Goal: Transaction & Acquisition: Purchase product/service

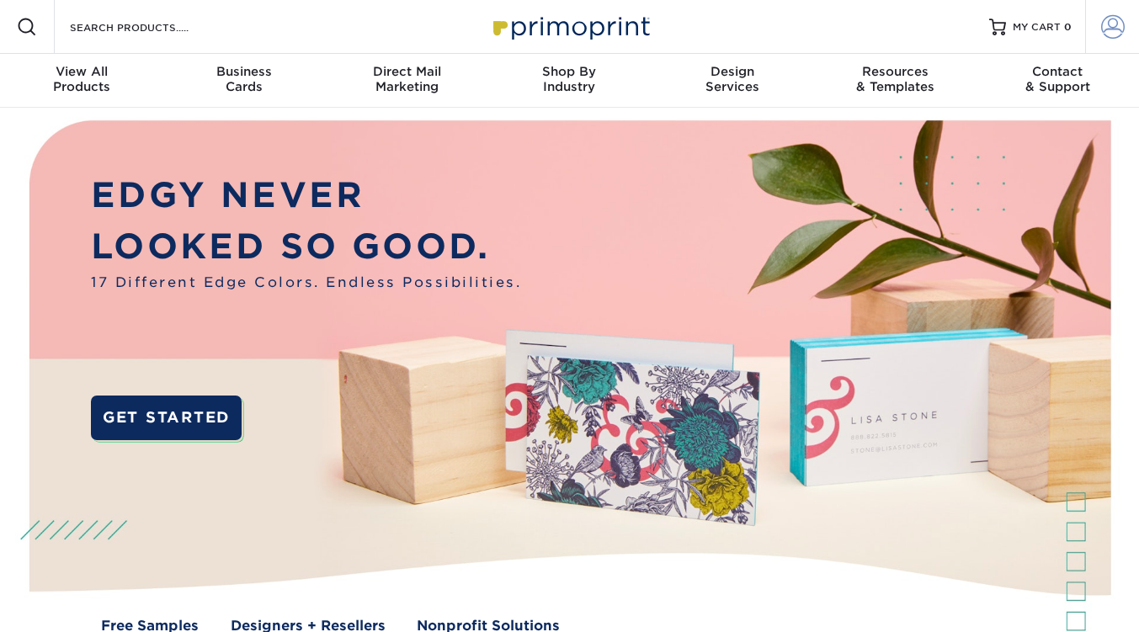
click at [1108, 29] on span at bounding box center [1113, 27] width 24 height 24
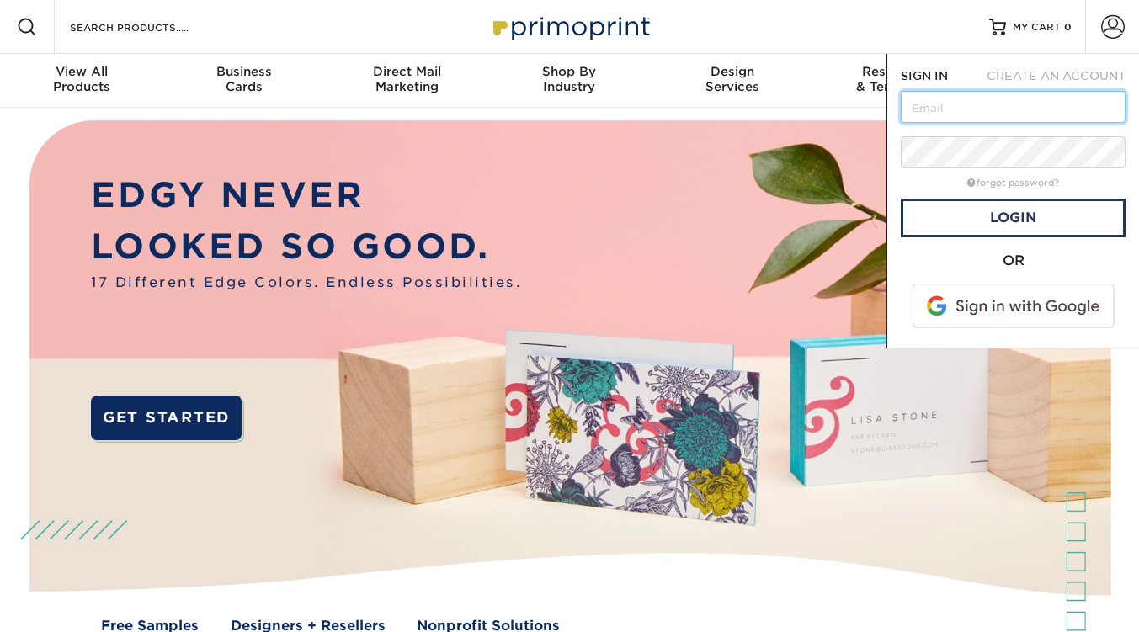
click at [1001, 107] on input "text" at bounding box center [1012, 107] width 225 height 32
drag, startPoint x: 1037, startPoint y: 112, endPoint x: 1038, endPoint y: 121, distance: 9.3
click at [1037, 112] on input "text" at bounding box center [1012, 107] width 225 height 32
type input "[EMAIL_ADDRESS][DOMAIN_NAME]"
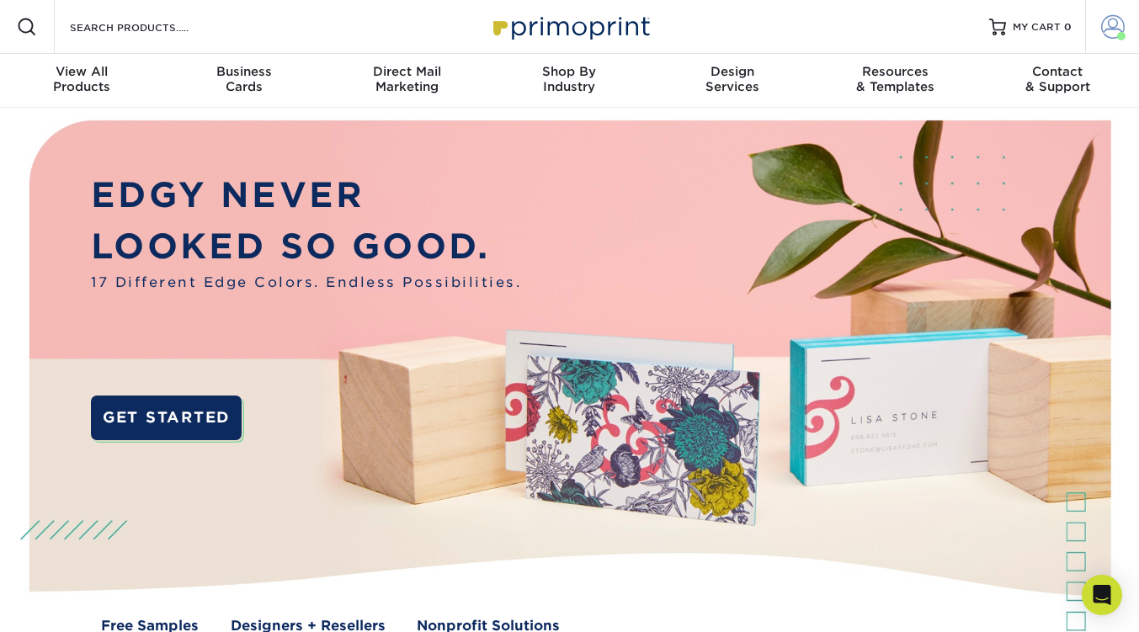
click at [1125, 38] on link "Account" at bounding box center [1112, 27] width 54 height 54
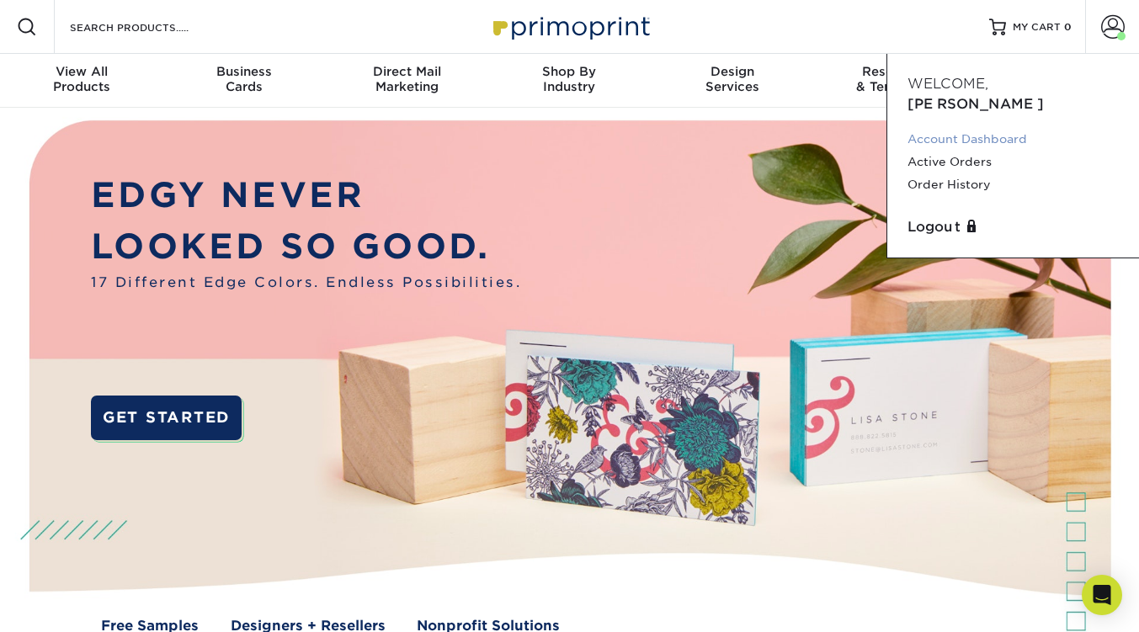
click at [968, 128] on link "Account Dashboard" at bounding box center [1012, 139] width 211 height 23
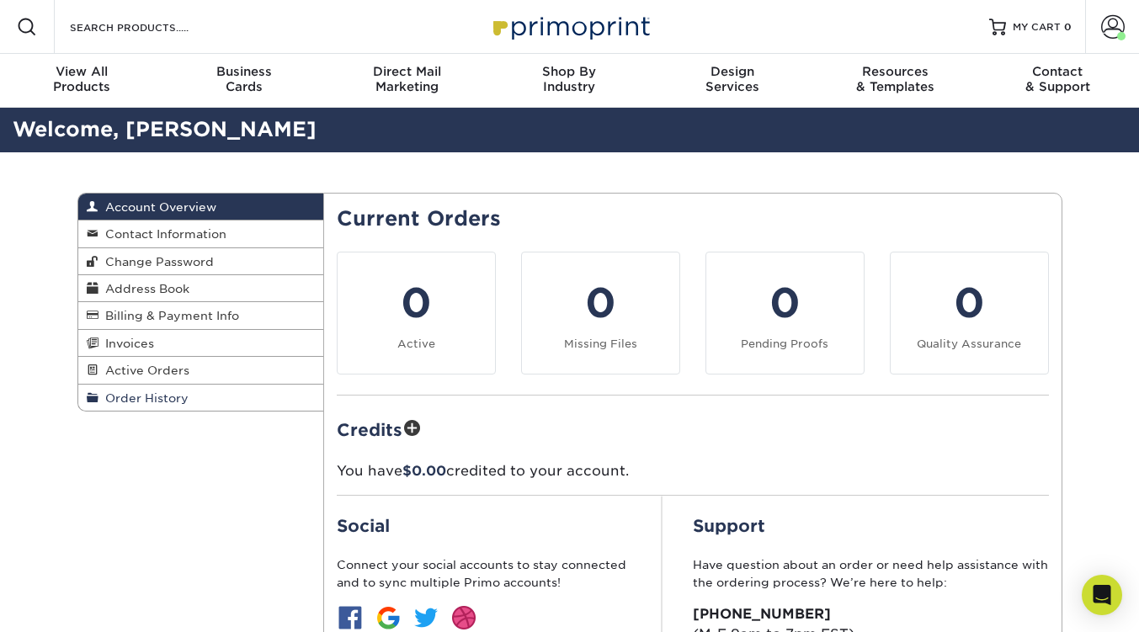
click at [158, 405] on span "Order History" at bounding box center [143, 397] width 90 height 13
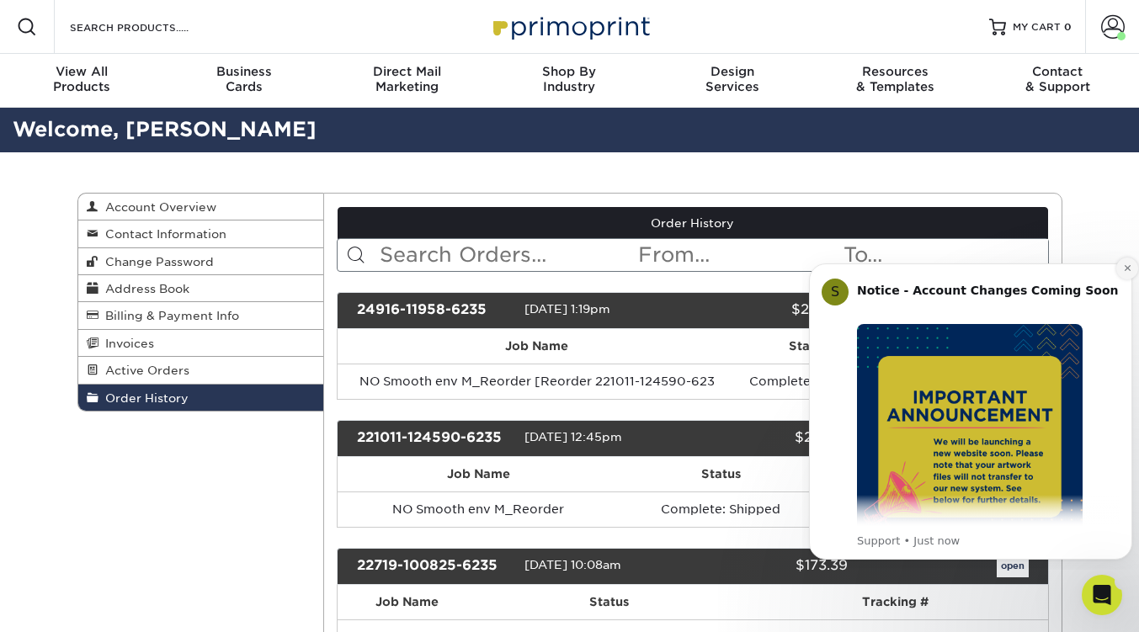
click at [1123, 266] on icon "Dismiss notification" at bounding box center [1126, 268] width 6 height 6
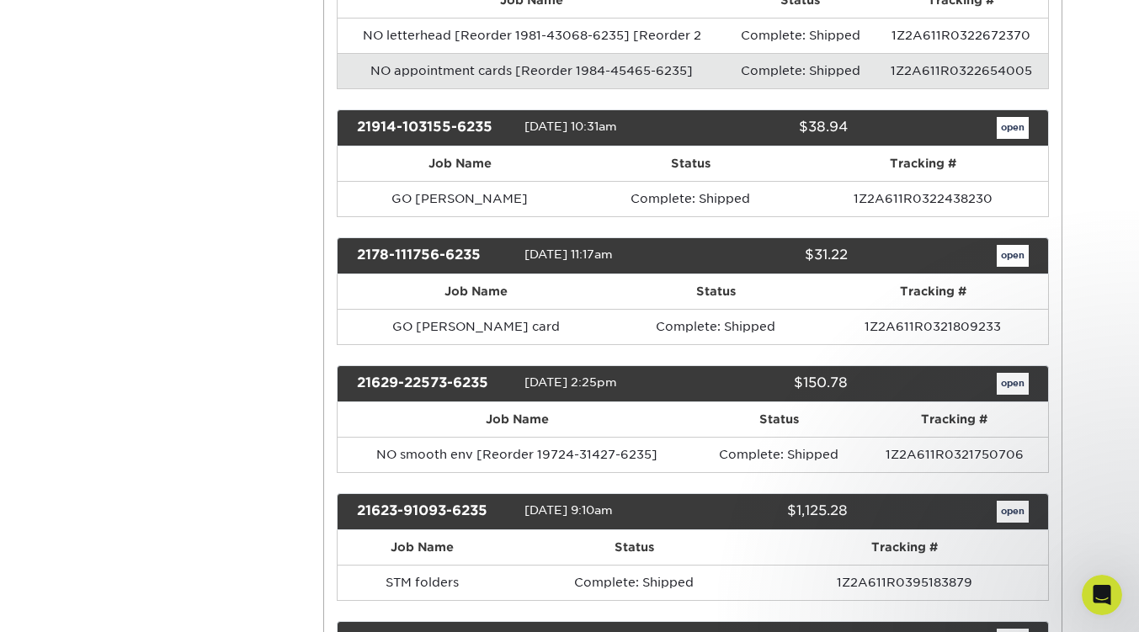
scroll to position [2693, 0]
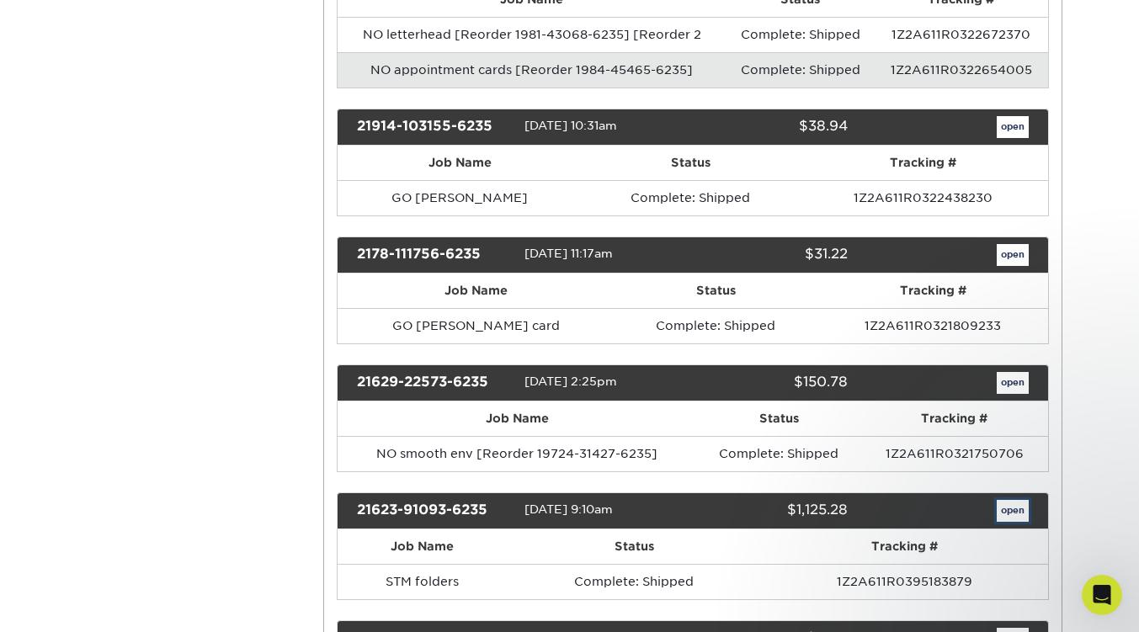
click at [1021, 500] on link "open" at bounding box center [1012, 511] width 32 height 22
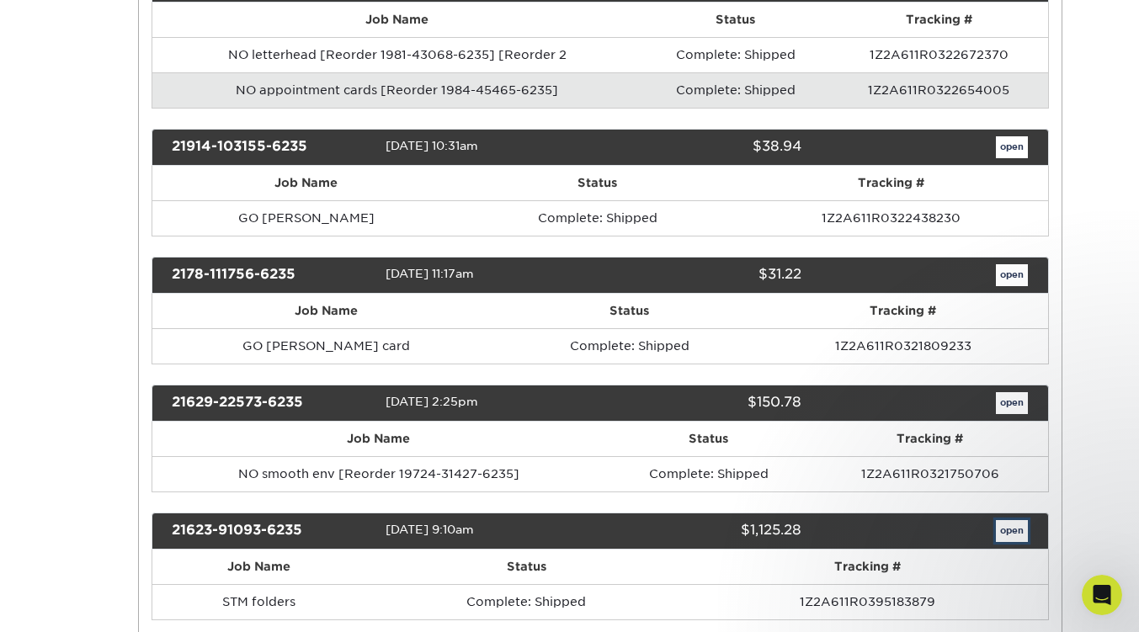
scroll to position [0, 0]
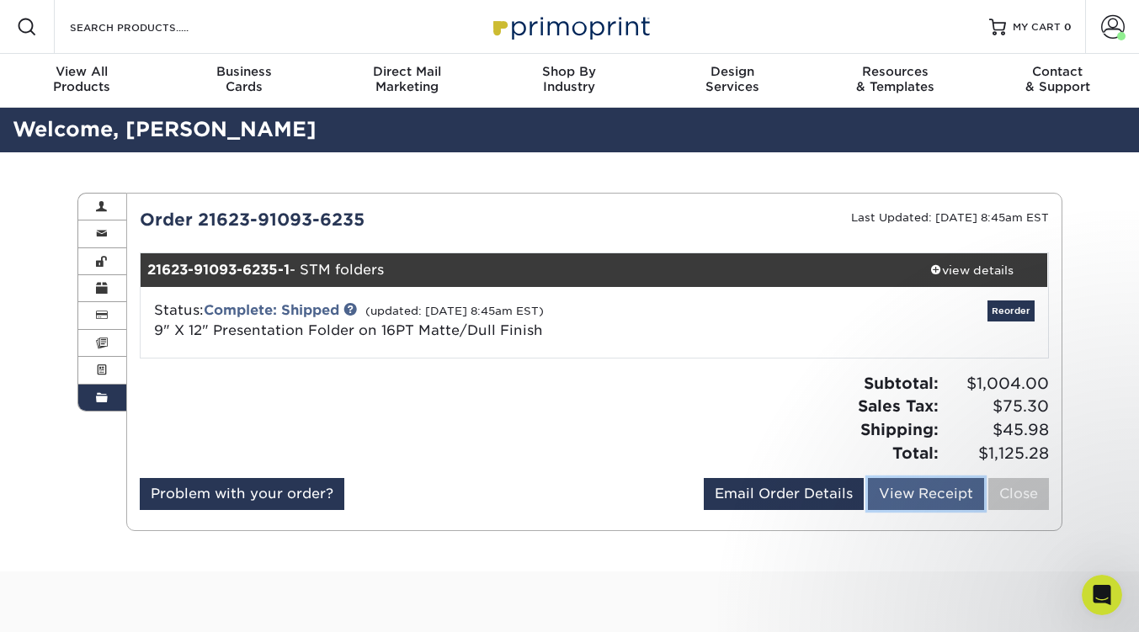
click at [897, 499] on link "View Receipt" at bounding box center [926, 494] width 116 height 32
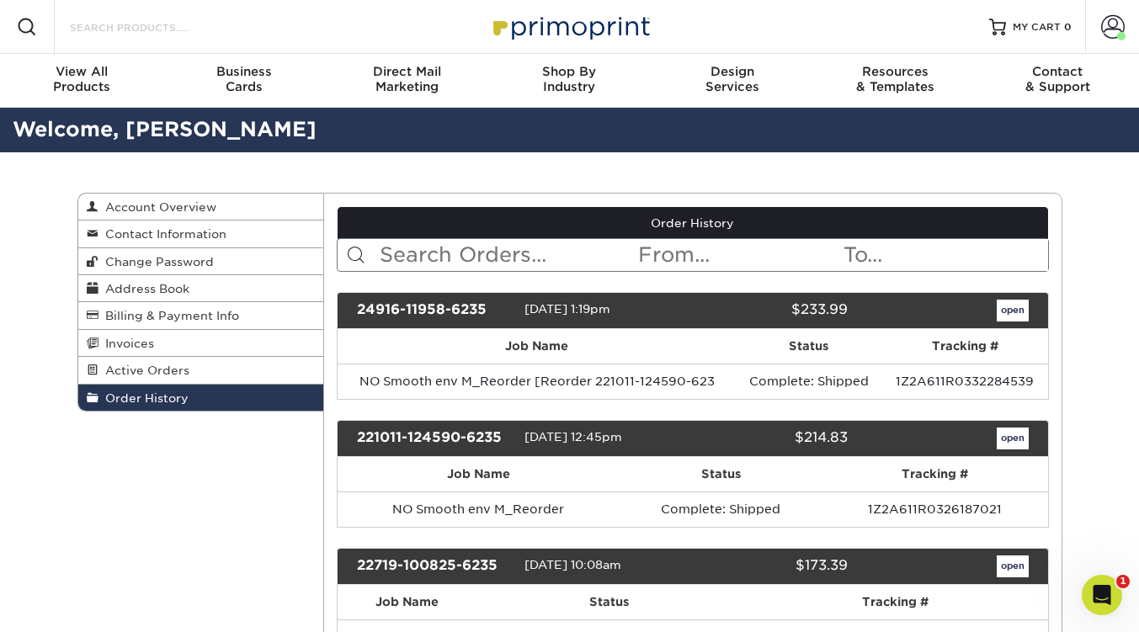
click at [120, 17] on input "Search Products" at bounding box center [150, 27] width 164 height 20
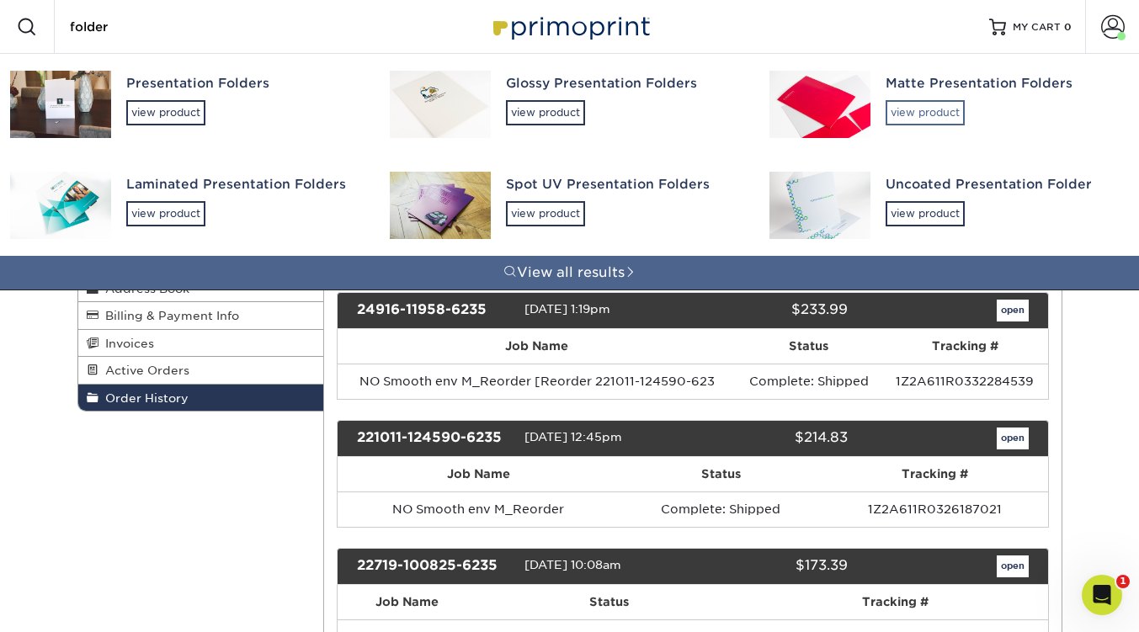
type input "folder"
click at [924, 120] on div "view product" at bounding box center [924, 112] width 79 height 25
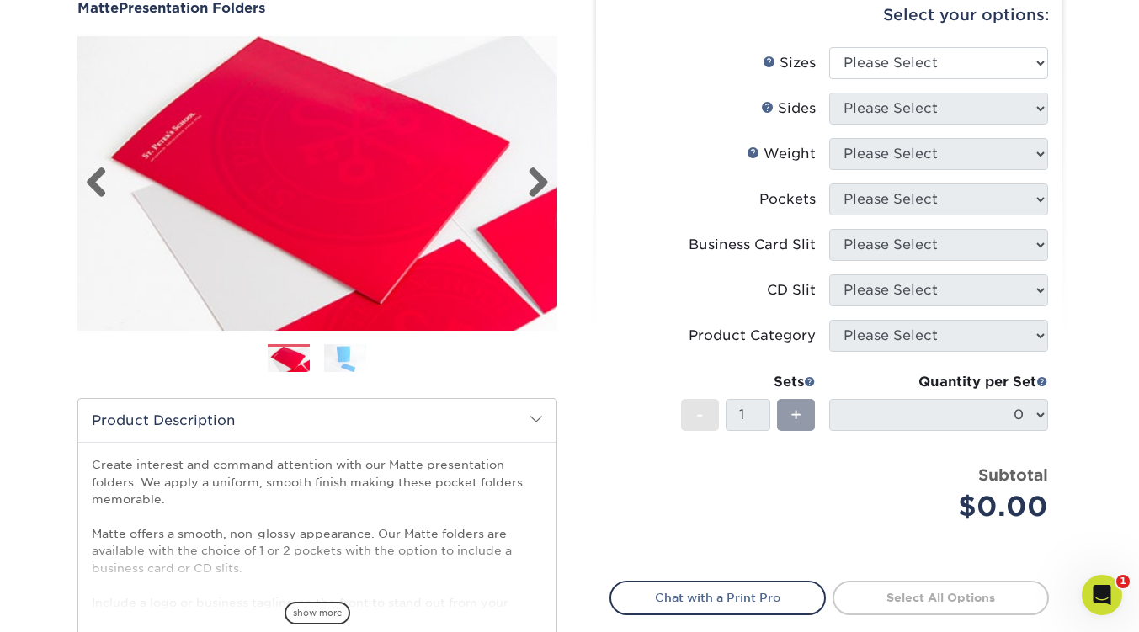
scroll to position [84, 0]
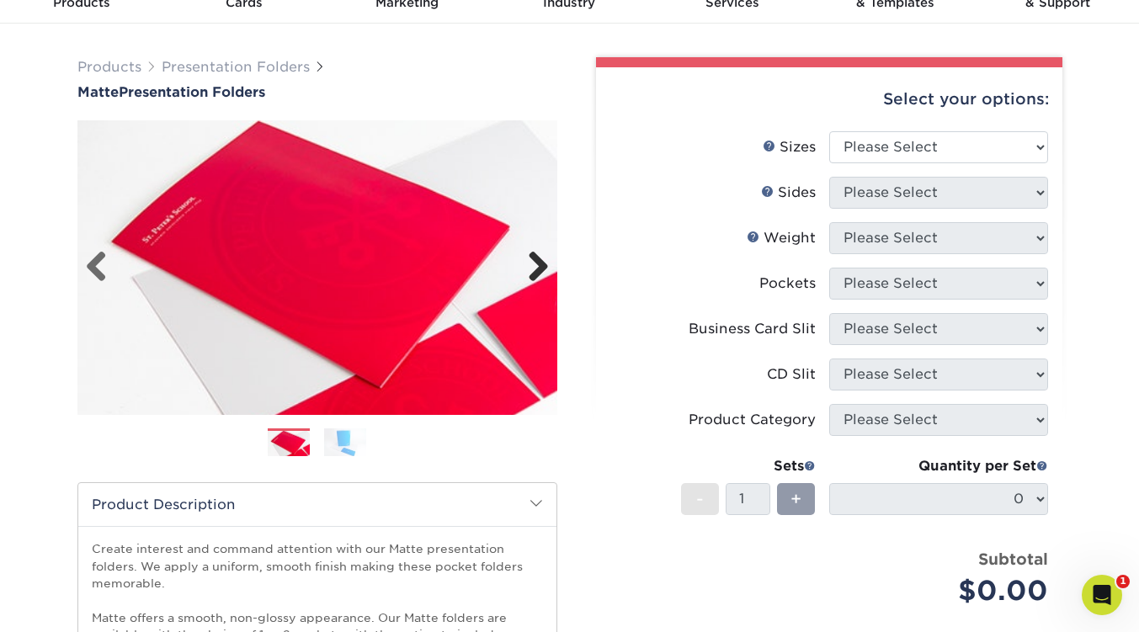
click at [533, 267] on link "Next" at bounding box center [532, 268] width 34 height 34
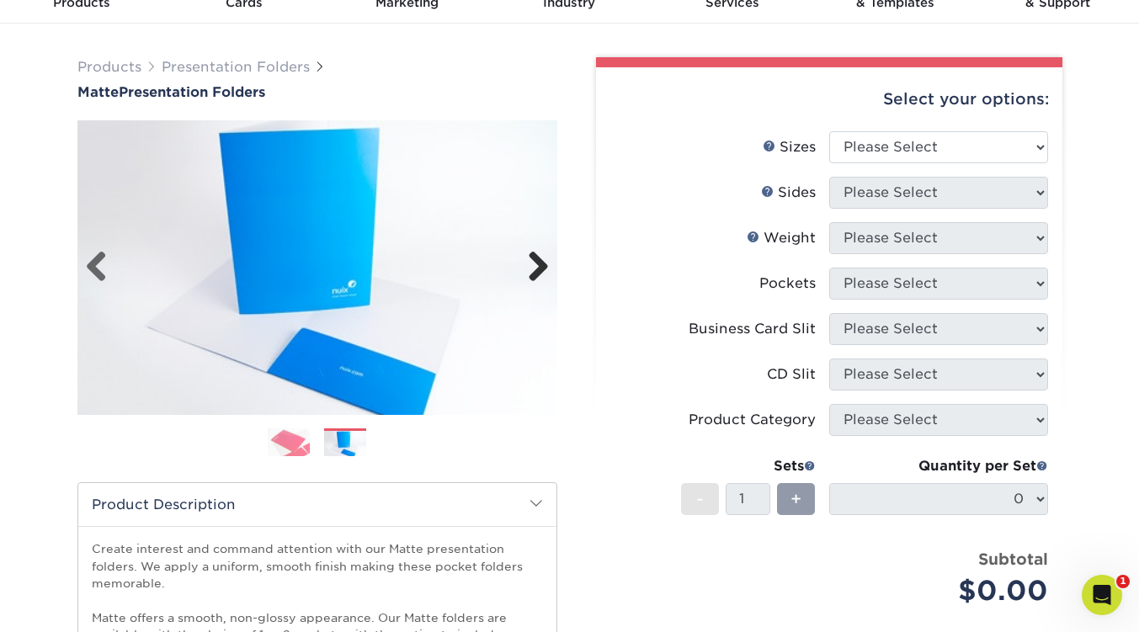
click at [533, 267] on link "Next" at bounding box center [532, 268] width 34 height 34
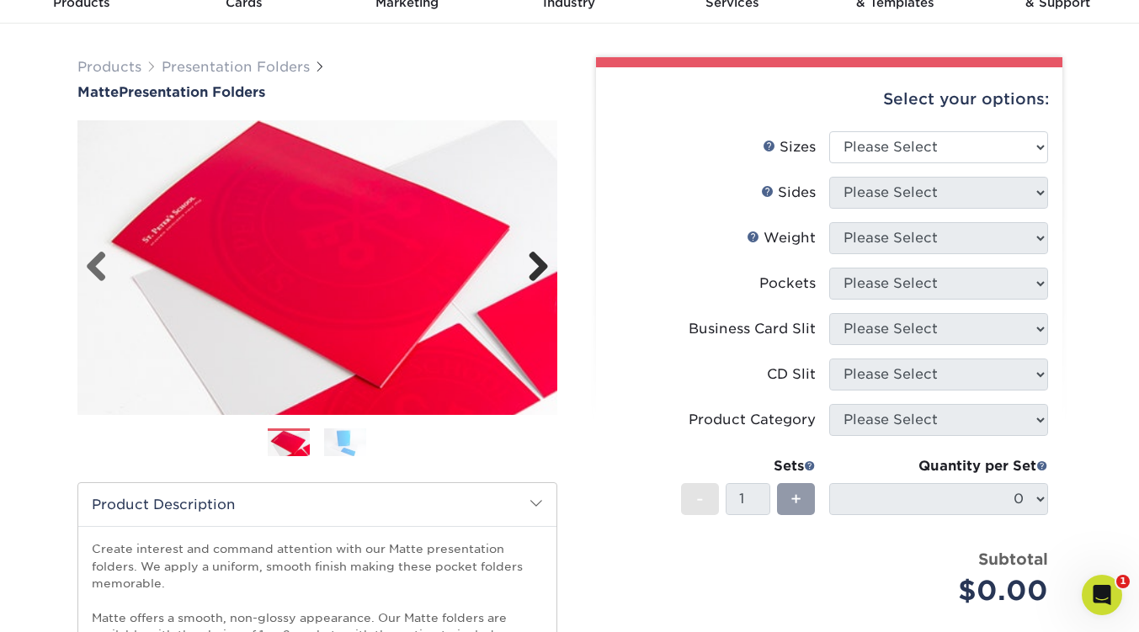
click at [533, 267] on link "Next" at bounding box center [532, 268] width 34 height 34
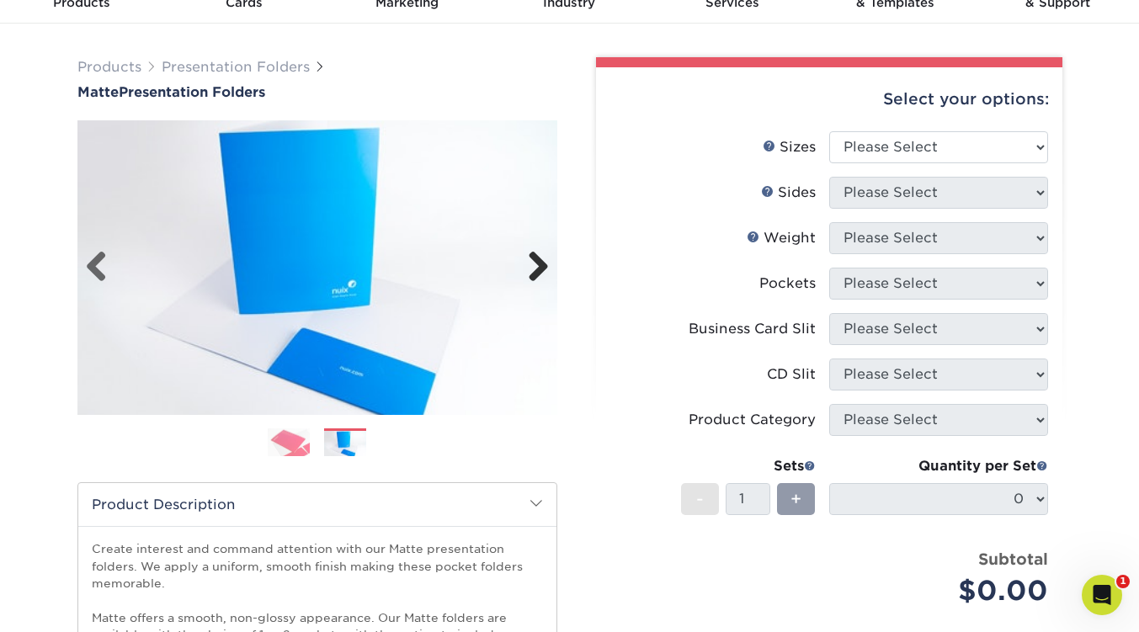
click at [533, 267] on link "Next" at bounding box center [532, 268] width 34 height 34
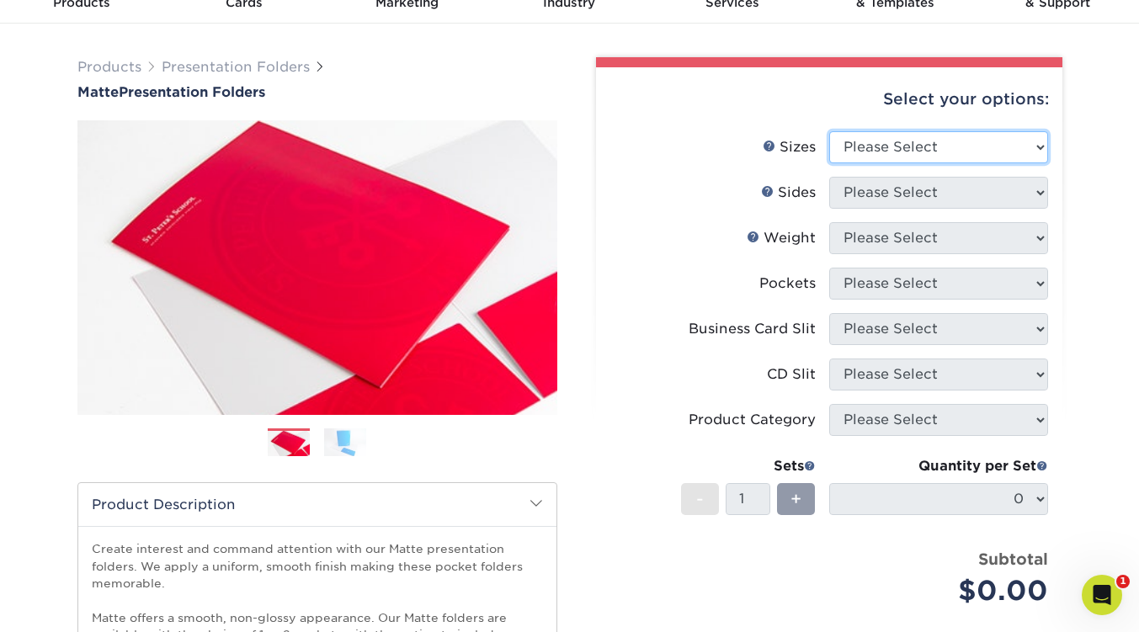
click at [944, 141] on select "Please Select 6" x 9" 9" x 12"" at bounding box center [938, 147] width 219 height 32
select select "9.00x12.00"
click at [829, 131] on select "Please Select 6" x 9" 9" x 12"" at bounding box center [938, 147] width 219 height 32
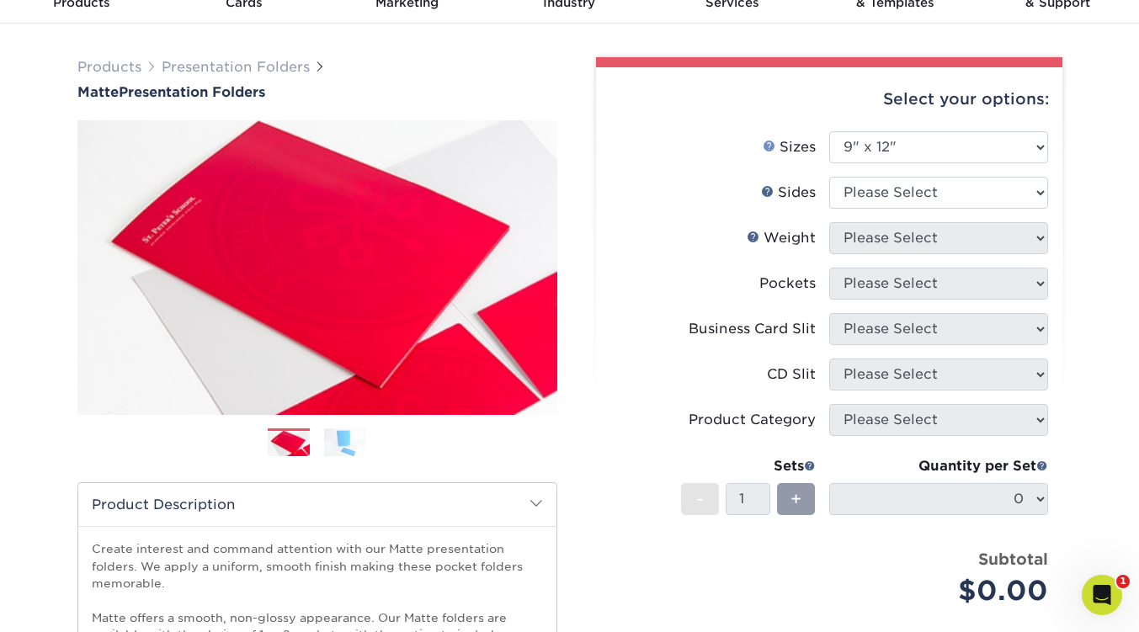
click at [770, 146] on link "Sizes Help" at bounding box center [768, 145] width 13 height 13
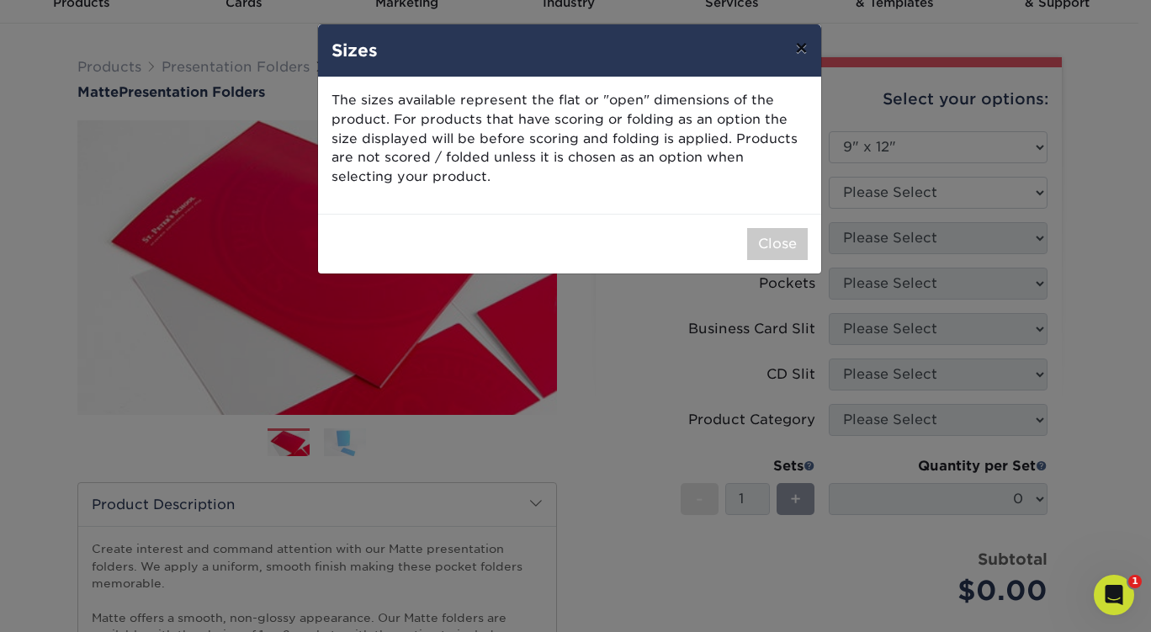
click at [800, 44] on button "×" at bounding box center [801, 47] width 39 height 47
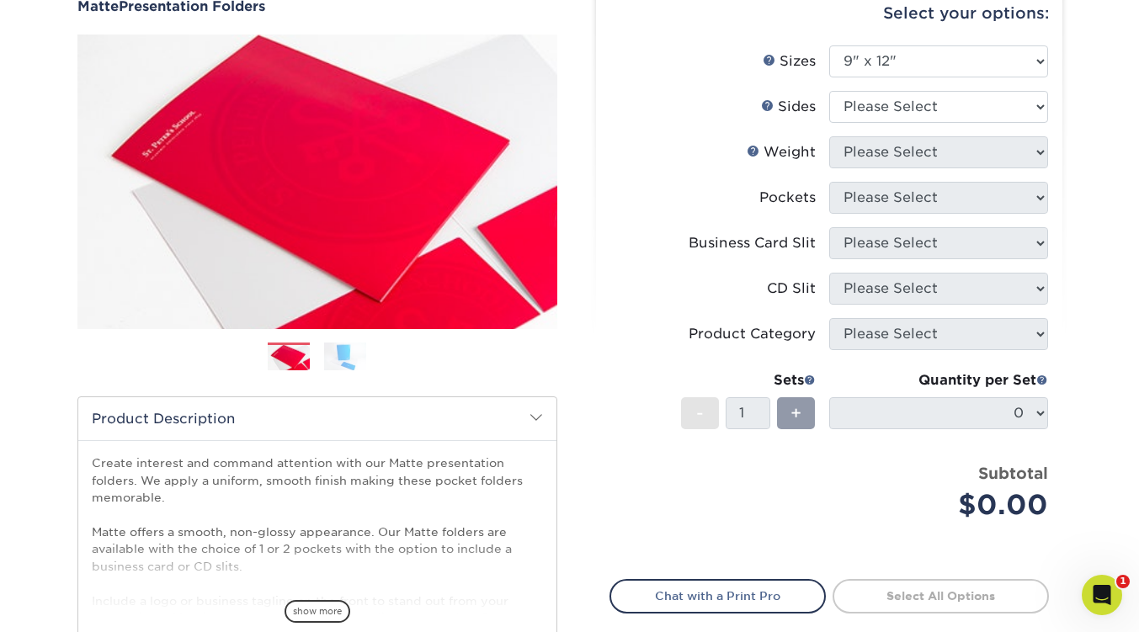
scroll to position [168, 0]
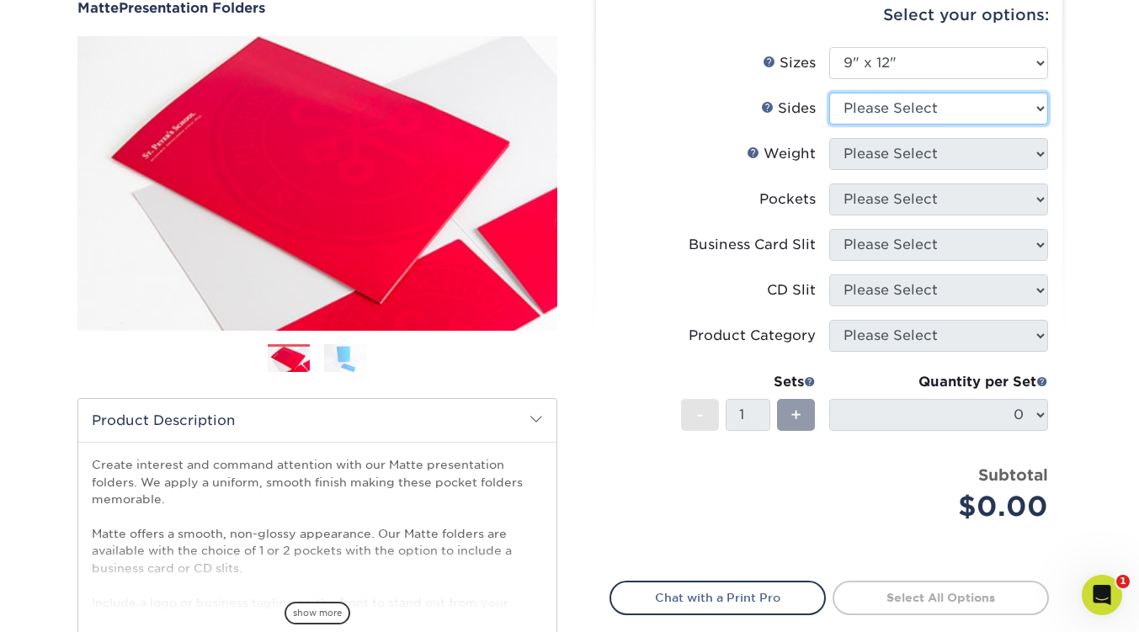
click at [880, 102] on select "Please Select Print Both Sides Print Front Only" at bounding box center [938, 109] width 219 height 32
click at [773, 109] on link at bounding box center [767, 106] width 13 height 13
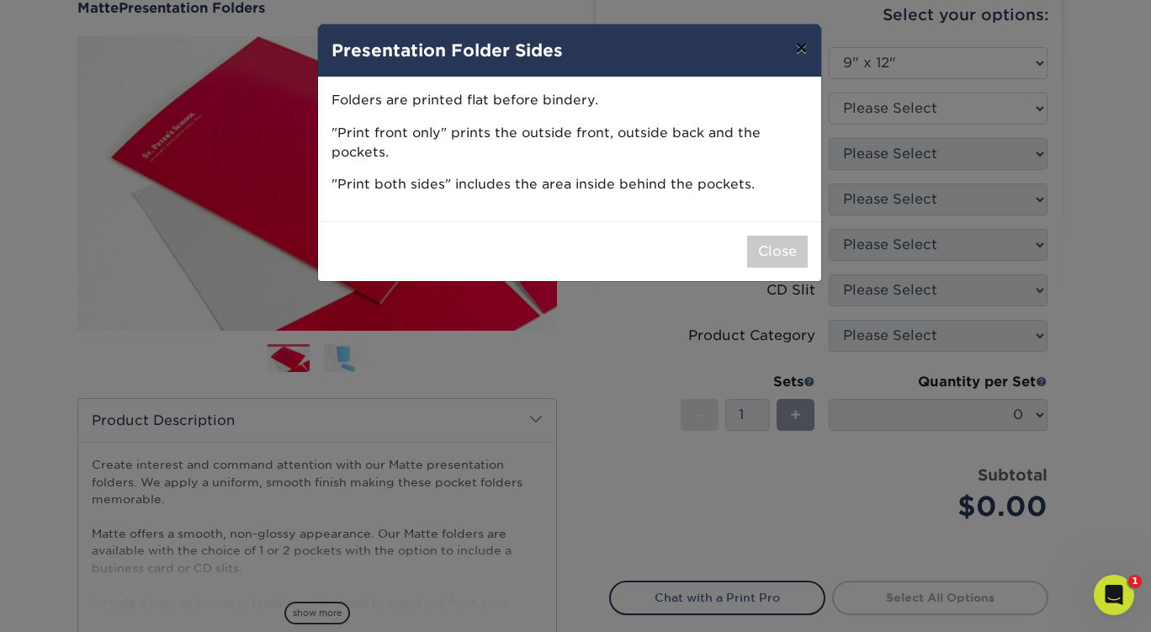
click at [804, 53] on button "×" at bounding box center [801, 47] width 39 height 47
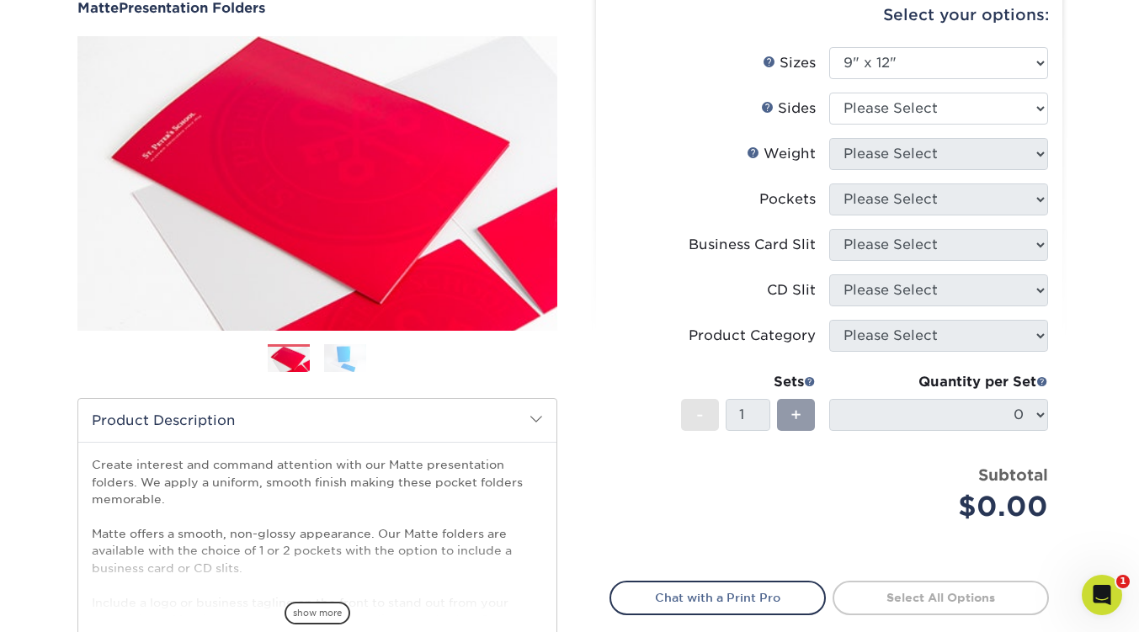
click at [874, 124] on li "Sides Please Select Print Both Sides Print Front Only" at bounding box center [829, 115] width 438 height 45
click at [874, 123] on select "Please Select Print Both Sides Print Front Only" at bounding box center [938, 109] width 219 height 32
select select "13abbda7-1d64-4f25-8bb2-c179b224825d"
click at [829, 93] on select "Please Select Print Both Sides Print Front Only" at bounding box center [938, 109] width 219 height 32
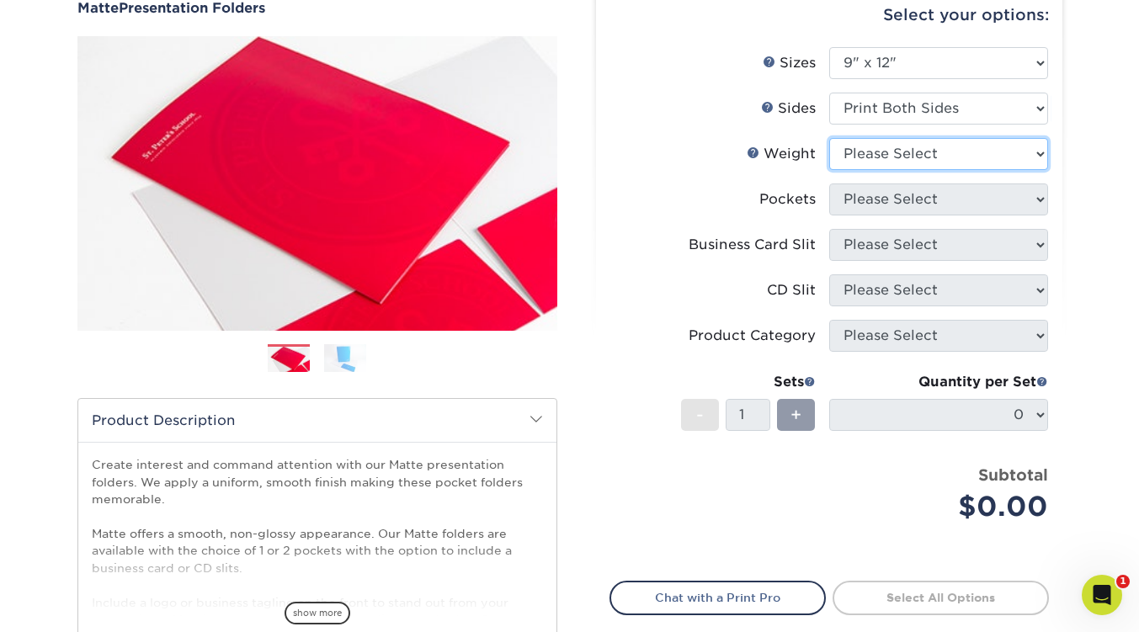
click at [859, 149] on select "Please Select 14PT 16PT" at bounding box center [938, 154] width 219 height 32
select select "14PT"
click at [829, 138] on select "Please Select 14PT 16PT" at bounding box center [938, 154] width 219 height 32
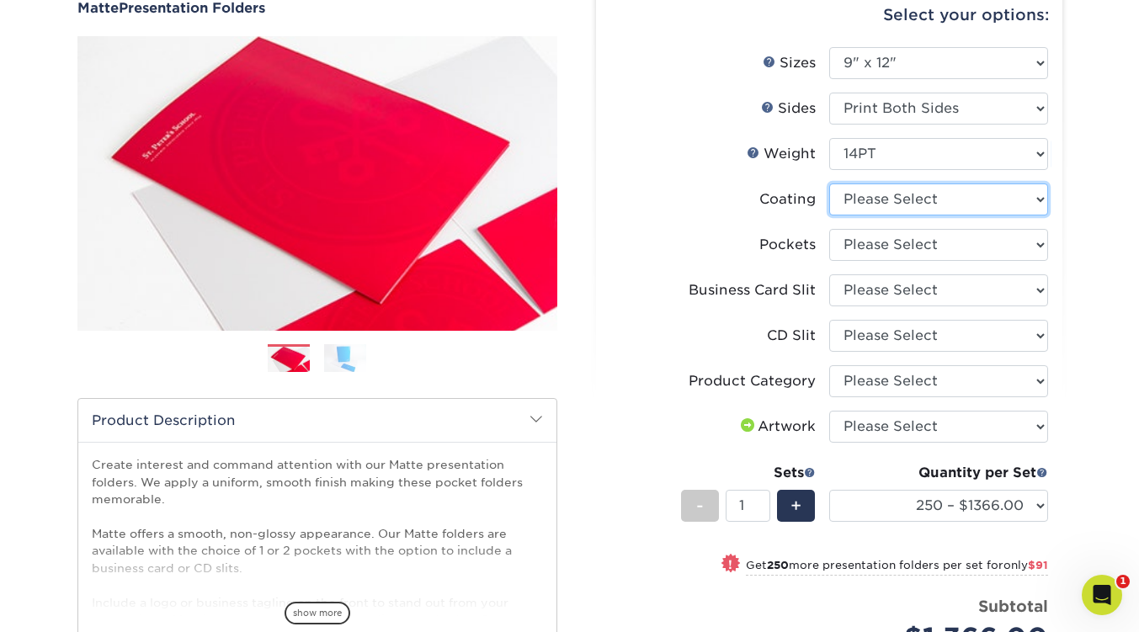
click at [945, 201] on select at bounding box center [938, 199] width 219 height 32
select select "121bb7b5-3b4d-429f-bd8d-bbf80e953313"
click at [829, 183] on select at bounding box center [938, 199] width 219 height 32
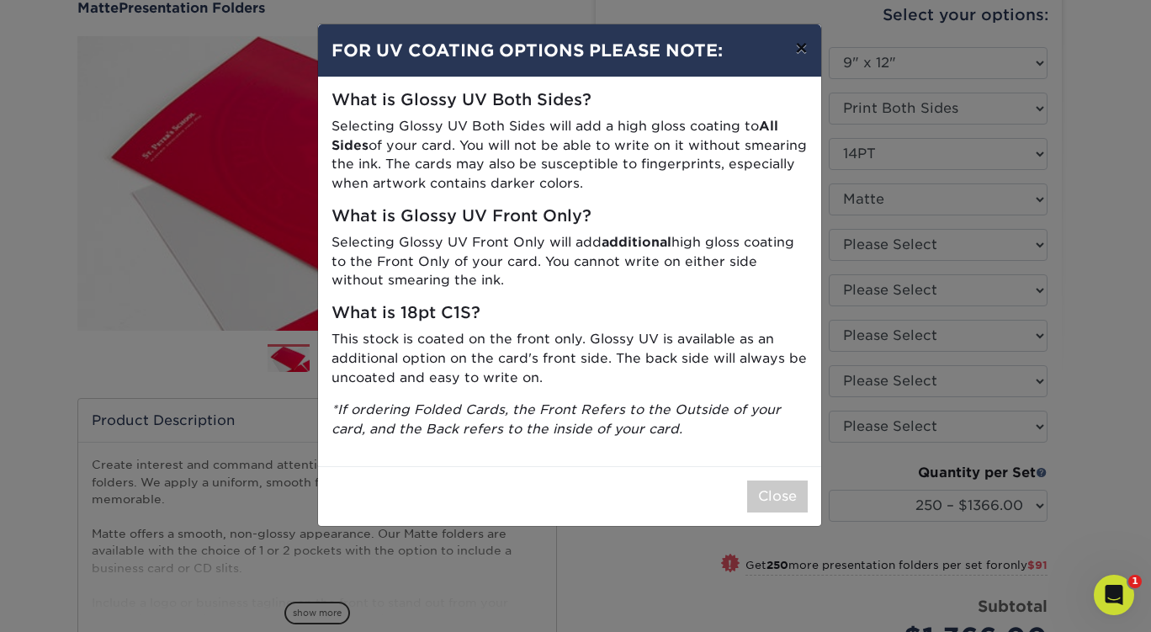
click at [800, 45] on button "×" at bounding box center [801, 47] width 39 height 47
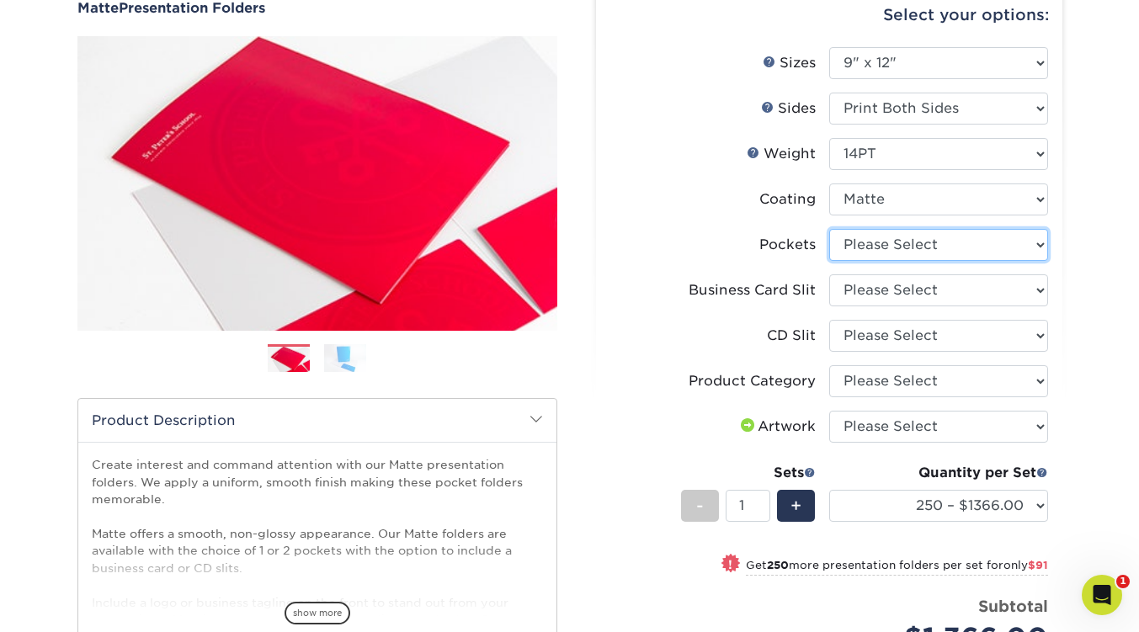
click at [917, 245] on select "Please Select 1 Pocket on the Left (Front) Side 1 Pocket on the Right (Back) Si…" at bounding box center [938, 245] width 219 height 32
select select "3dde5b5d-7529-4231-aa75-68ce797fec72"
click at [829, 229] on select "Please Select 1 Pocket on the Left (Front) Side 1 Pocket on the Right (Back) Si…" at bounding box center [938, 245] width 219 height 32
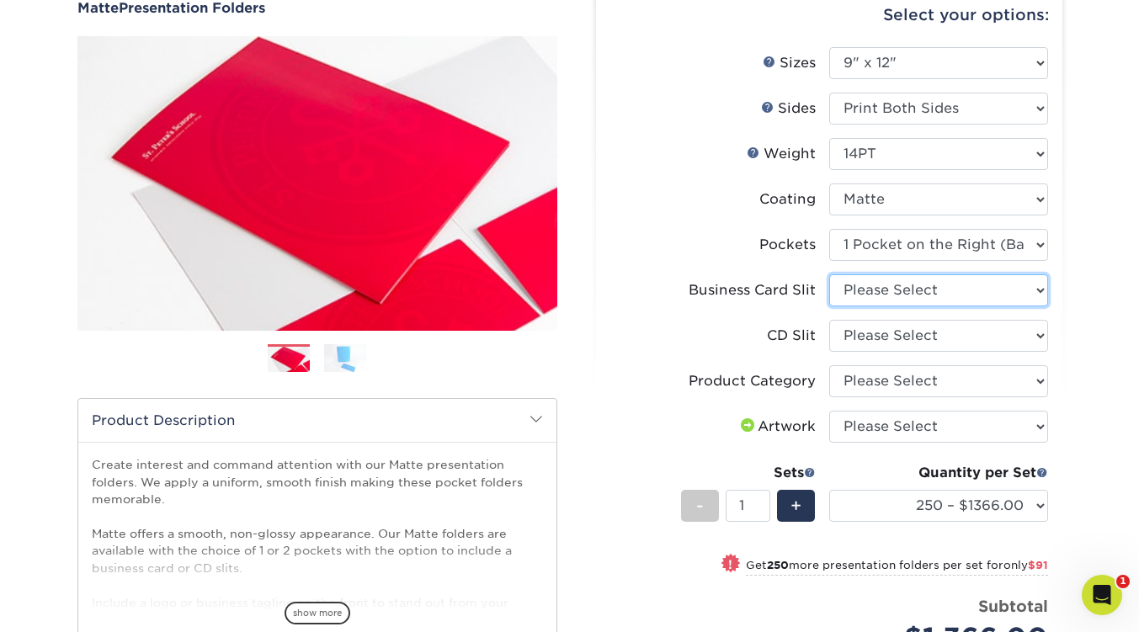
click at [904, 298] on select "Please Select No Business Card Slits On Both Pockets - Horizontal On Both Pocke…" at bounding box center [938, 290] width 219 height 32
click at [795, 366] on label "Product Category" at bounding box center [719, 381] width 219 height 32
click at [876, 302] on select "Please Select No Business Card Slits On Both Pockets - Horizontal On Both Pocke…" at bounding box center [938, 290] width 219 height 32
select select "7e99cc7c-ff09-4e60-a1f6-bcfcb05688a6"
click at [829, 274] on select "Please Select No Business Card Slits On Both Pockets - Horizontal On Both Pocke…" at bounding box center [938, 290] width 219 height 32
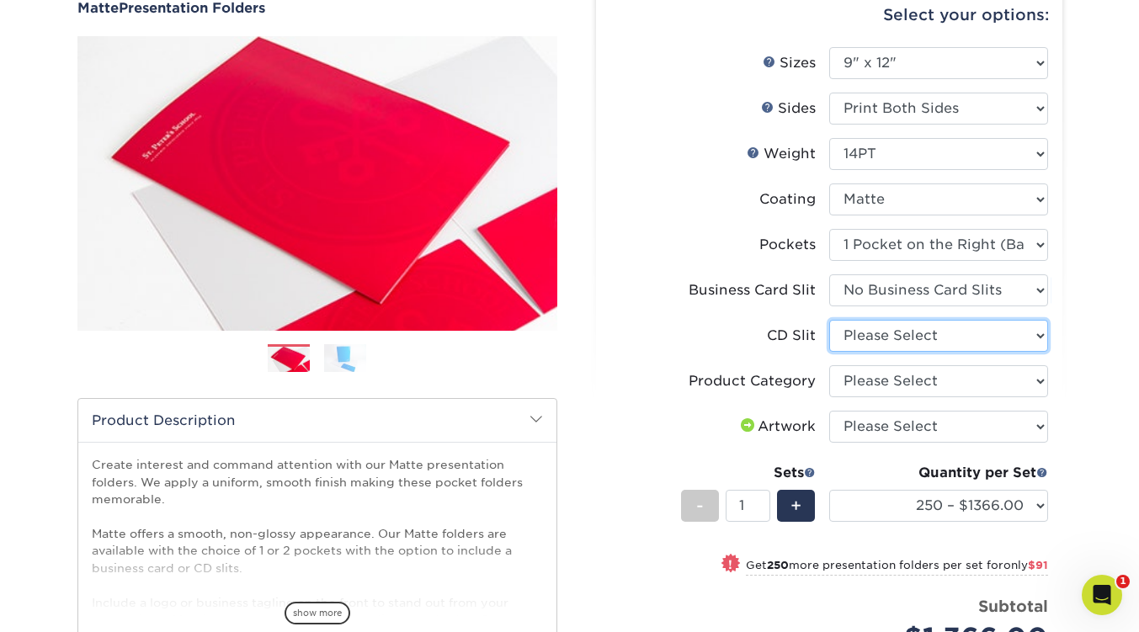
click at [861, 336] on select "Please Select No CD Slit On the Left (Front) Pocket On the Right (Back) Pocket" at bounding box center [938, 336] width 219 height 32
select select "a092264a-7428-4d8e-b024-417dbebc6e25"
click at [829, 320] on select "Please Select No CD Slit On the Left (Front) Pocket On the Right (Back) Pocket" at bounding box center [938, 336] width 219 height 32
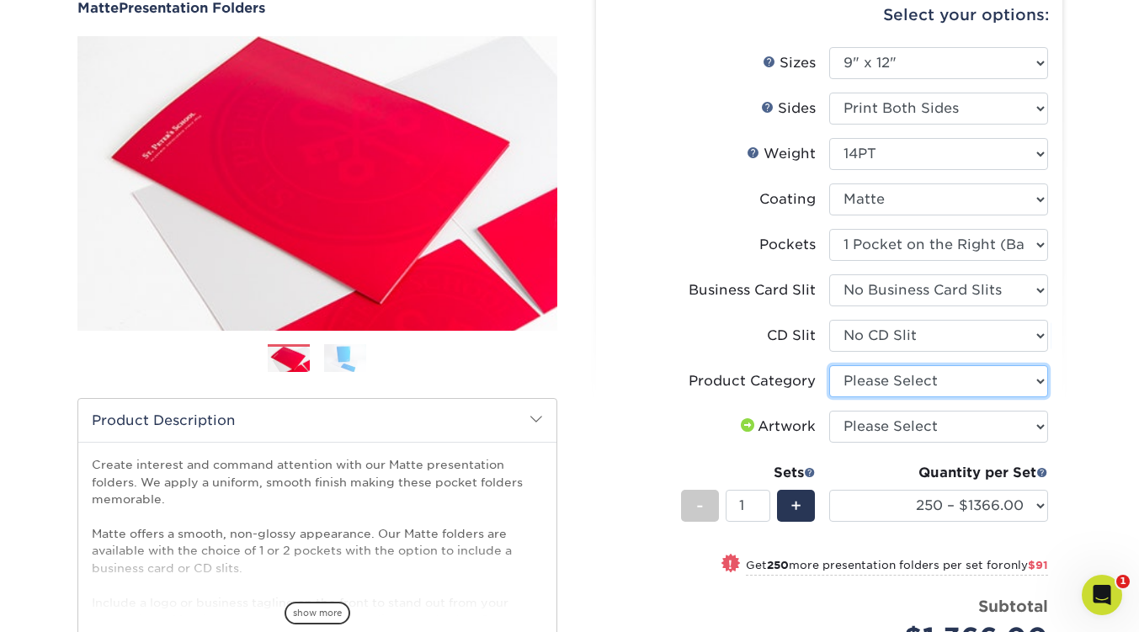
click at [925, 386] on select "Please Select Presentation Folders" at bounding box center [938, 381] width 219 height 32
select select "57f7a581-ec4a-49d7-930d-eb044a1d12ac"
click at [829, 365] on select "Please Select Presentation Folders" at bounding box center [938, 381] width 219 height 32
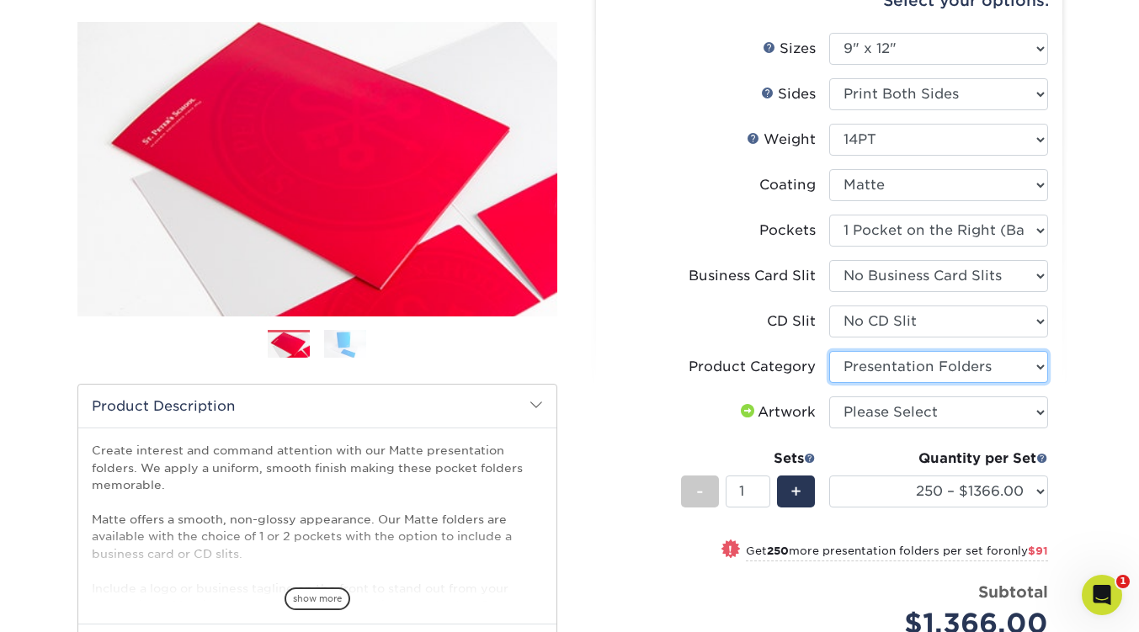
scroll to position [252, 0]
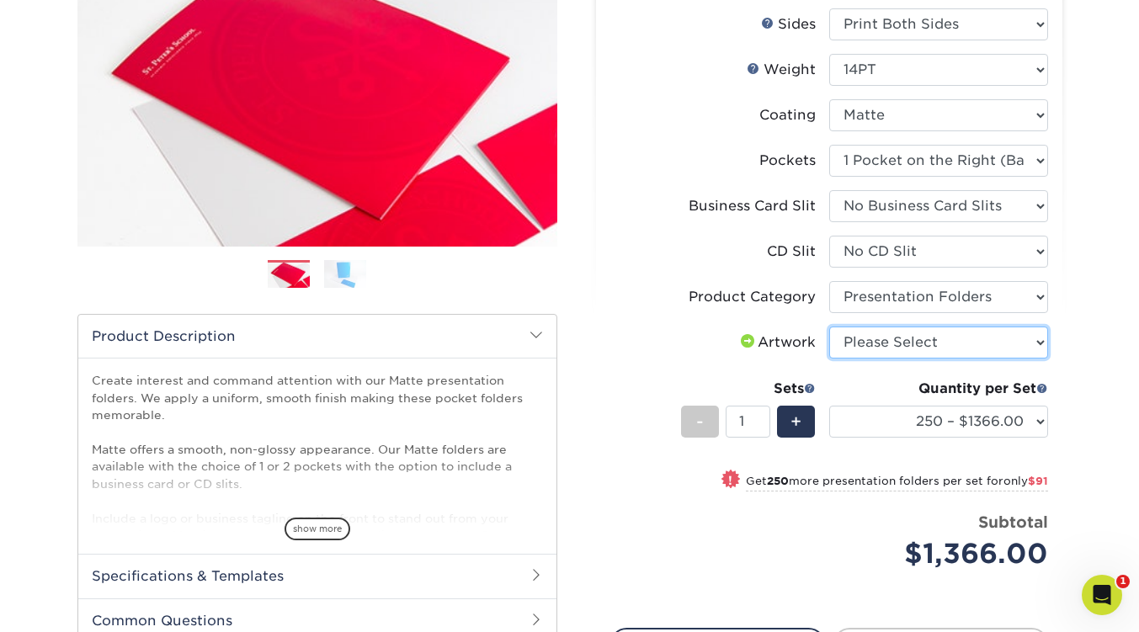
click at [907, 342] on select "Please Select I will upload files I need a design - $75" at bounding box center [938, 343] width 219 height 32
click at [782, 344] on div "Artwork" at bounding box center [776, 342] width 78 height 20
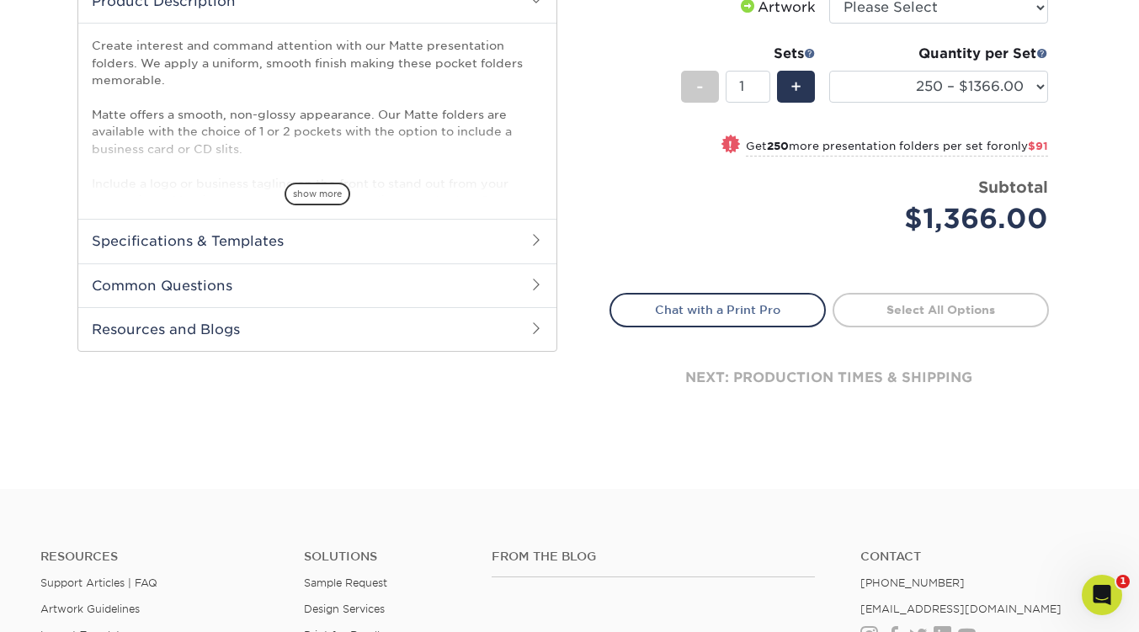
scroll to position [589, 0]
click at [507, 277] on h2 "Common Questions" at bounding box center [317, 284] width 478 height 44
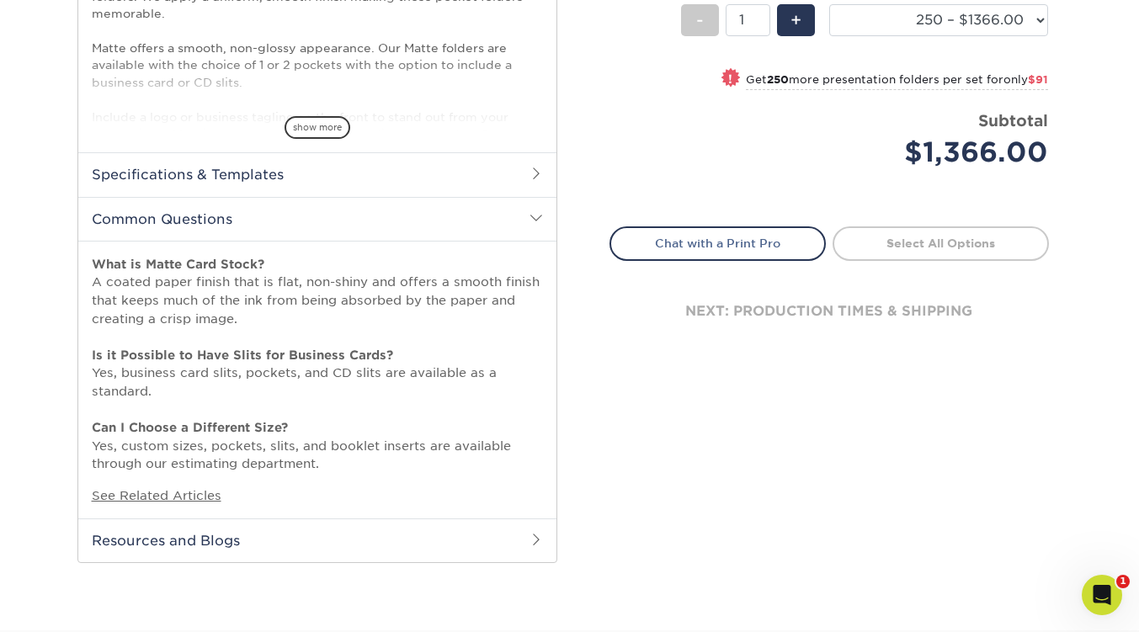
scroll to position [673, 0]
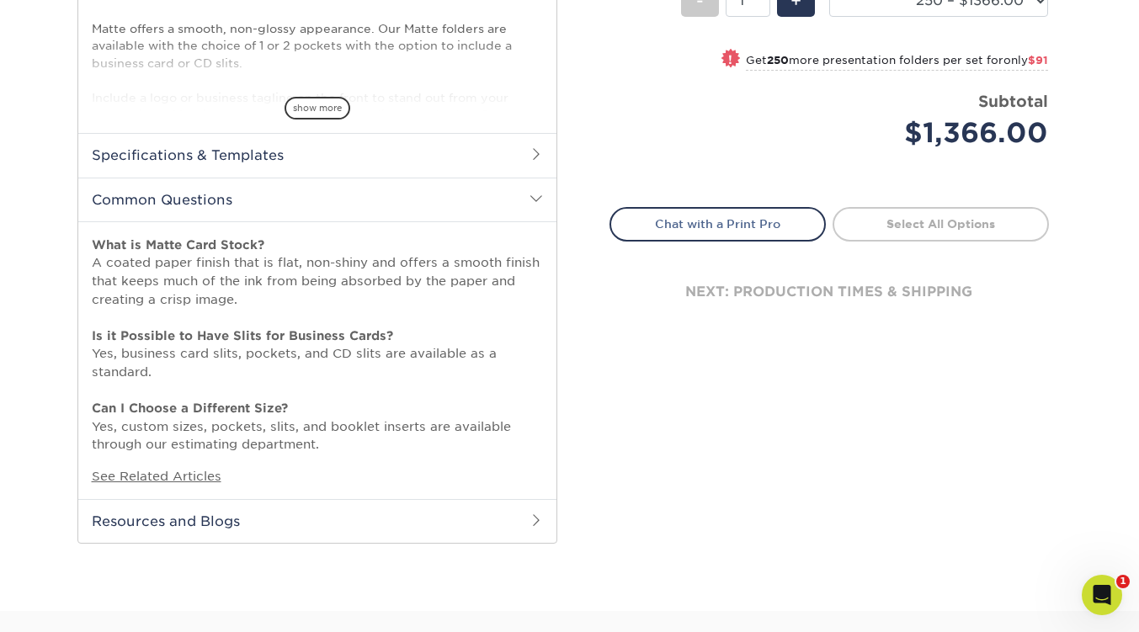
click at [417, 148] on h2 "Specifications & Templates" at bounding box center [317, 155] width 478 height 44
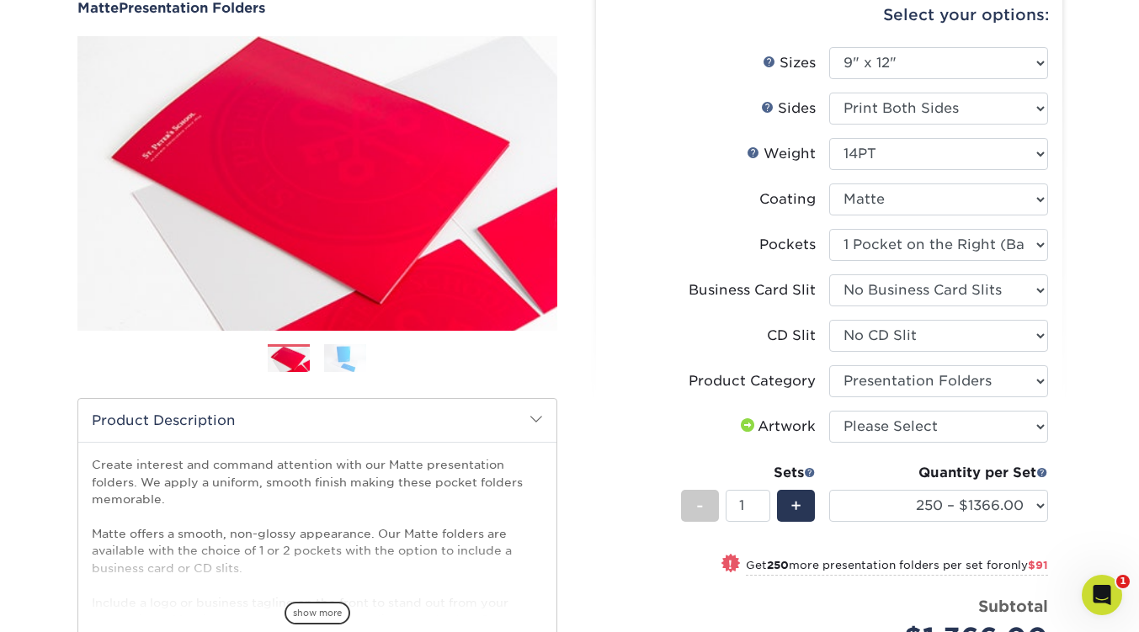
scroll to position [421, 0]
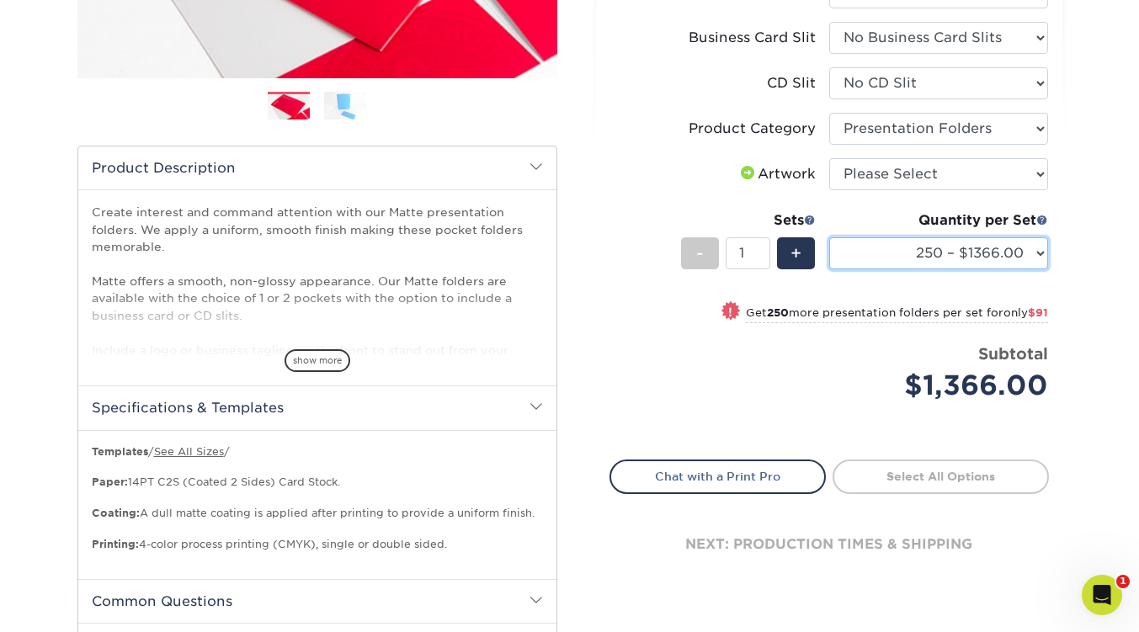
click at [926, 248] on select "250 – $1366.00 500 – $1457.00 1000 – $1661.00 2500 – $3002.00 5000 – $4697.00 1…" at bounding box center [938, 253] width 219 height 32
click at [907, 266] on select "250 – $1366.00 500 – $1457.00 1000 – $1661.00 2500 – $3002.00 5000 – $4697.00 1…" at bounding box center [938, 253] width 219 height 32
